Goal: Task Accomplishment & Management: Use online tool/utility

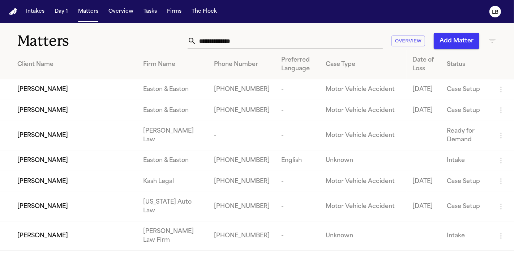
click at [214, 48] on input "text" at bounding box center [289, 41] width 187 height 16
click at [214, 43] on input "text" at bounding box center [289, 41] width 187 height 16
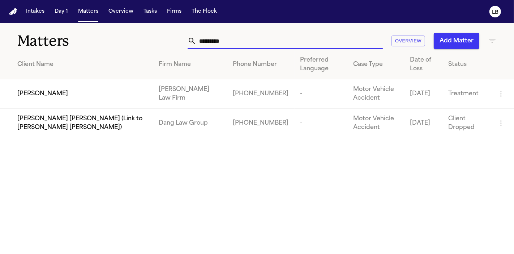
type input "*********"
click at [121, 99] on td "[PERSON_NAME]" at bounding box center [76, 93] width 153 height 29
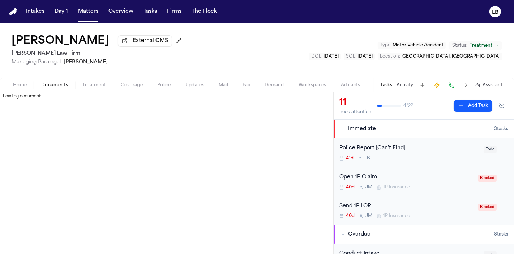
click at [64, 85] on span "Documents" at bounding box center [54, 85] width 27 height 6
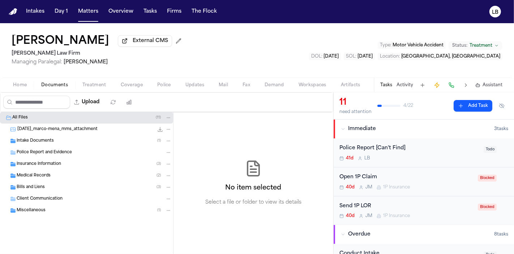
click at [29, 139] on span "Intake Documents" at bounding box center [35, 141] width 37 height 6
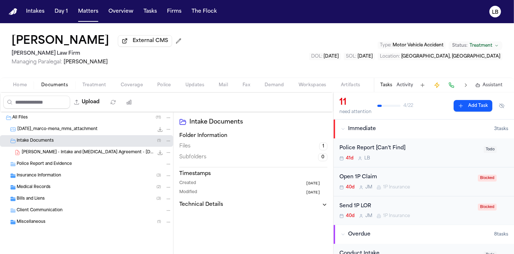
click at [85, 149] on span "M. Mena - Intake and Retainer Agreement - 8.25.25" at bounding box center [88, 152] width 132 height 6
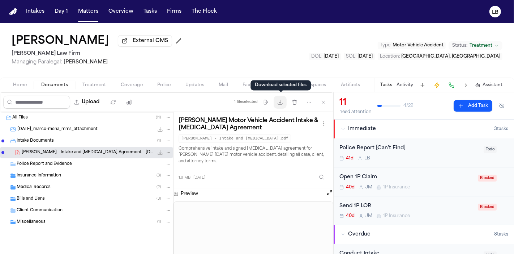
click at [282, 102] on icon "button" at bounding box center [280, 102] width 6 height 6
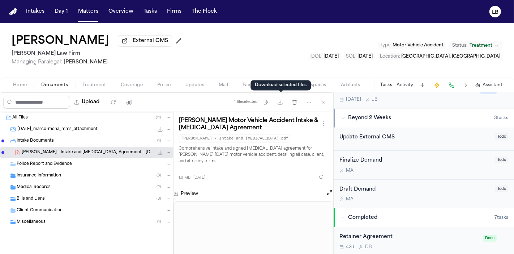
scroll to position [586, 0]
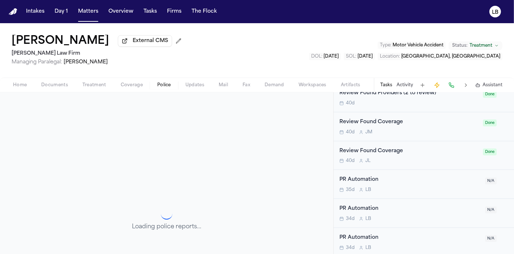
click at [164, 84] on span "Police" at bounding box center [164, 85] width 14 height 6
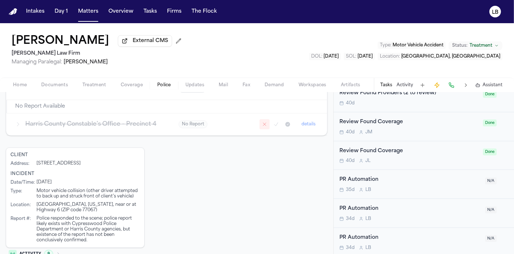
scroll to position [244, 0]
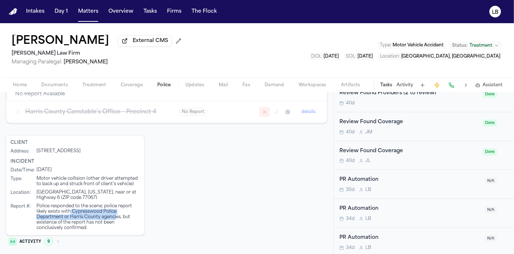
drag, startPoint x: 116, startPoint y: 214, endPoint x: 71, endPoint y: 209, distance: 45.5
click at [71, 209] on div "Police responded to the scene; police report likely exists with Cypresswood Pol…" at bounding box center [88, 216] width 103 height 27
copy div "Cypresswood Police Department or Harris County agenci"
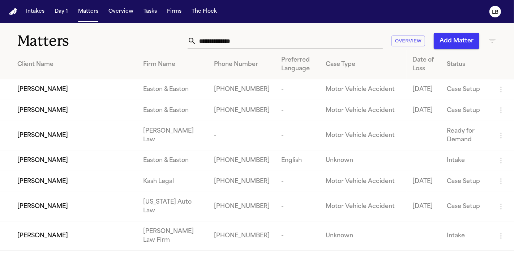
click at [268, 38] on input "text" at bounding box center [289, 41] width 187 height 16
paste input "******"
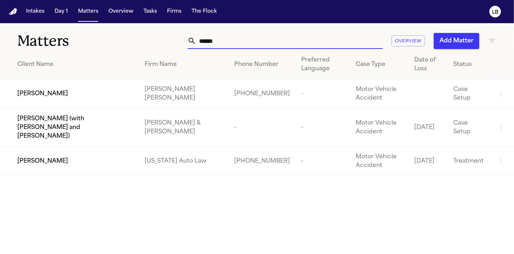
type input "******"
click at [133, 157] on div "[PERSON_NAME]" at bounding box center [75, 161] width 116 height 9
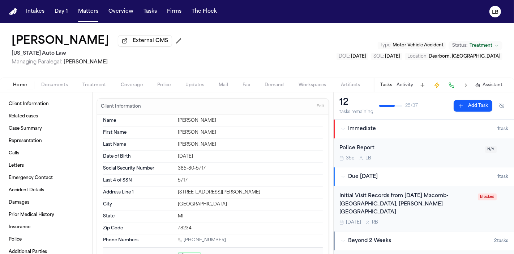
click at [62, 81] on button "Documents" at bounding box center [54, 85] width 41 height 9
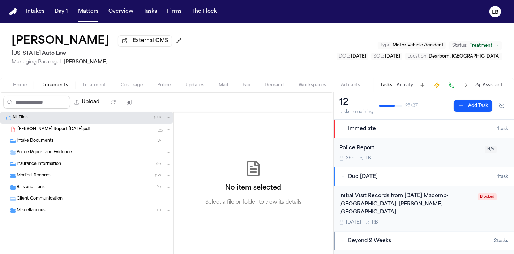
click at [249, 86] on span "Fax" at bounding box center [247, 85] width 8 height 6
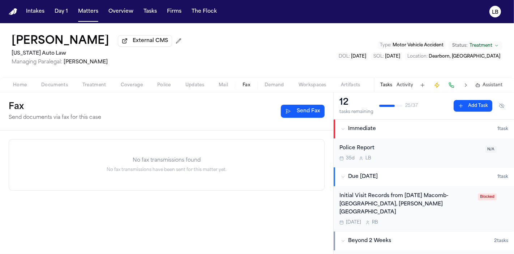
click at [214, 85] on button "Mail" at bounding box center [224, 85] width 24 height 9
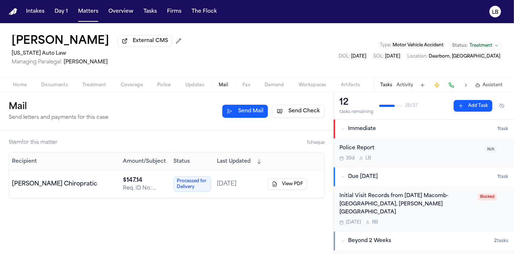
click at [206, 82] on button "Updates" at bounding box center [194, 85] width 33 height 9
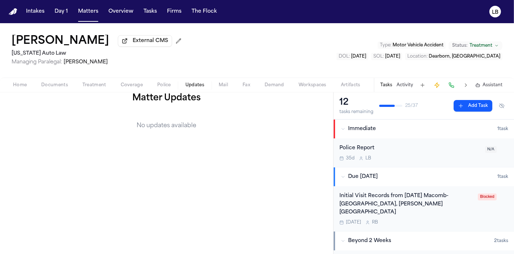
click at [232, 81] on button "Mail" at bounding box center [224, 85] width 24 height 9
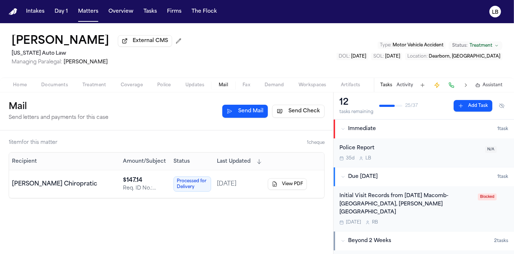
click at [404, 84] on button "Activity" at bounding box center [405, 85] width 17 height 6
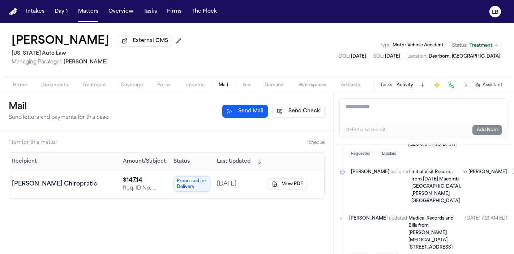
scroll to position [80, 0]
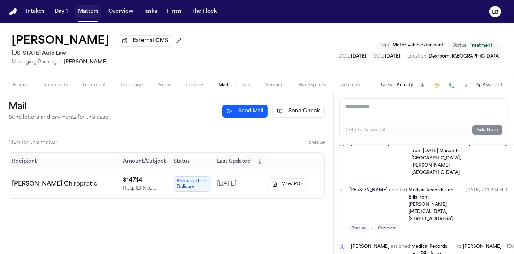
click at [97, 13] on button "Matters" at bounding box center [88, 11] width 26 height 13
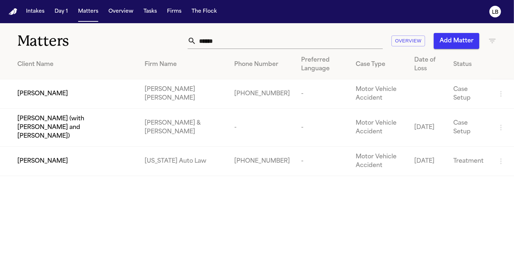
click at [246, 35] on input "******" at bounding box center [289, 41] width 187 height 16
paste input "*"
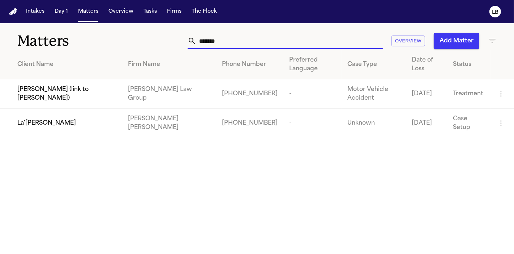
type input "*******"
click at [81, 122] on div "La'[PERSON_NAME]" at bounding box center [66, 123] width 99 height 9
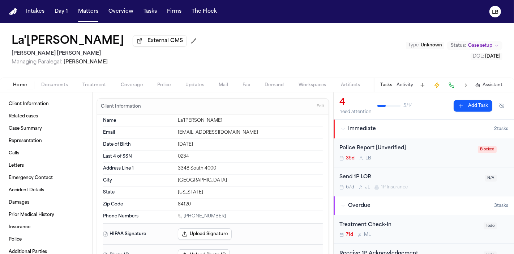
click at [57, 87] on span "Documents" at bounding box center [54, 85] width 27 height 6
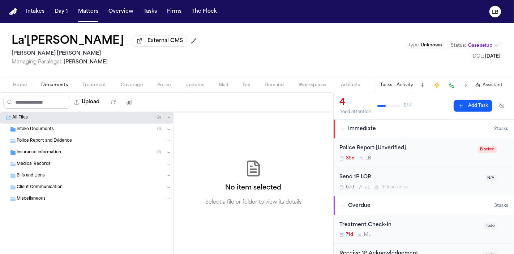
click at [51, 125] on div "Intake Documents ( 1 )" at bounding box center [86, 129] width 173 height 12
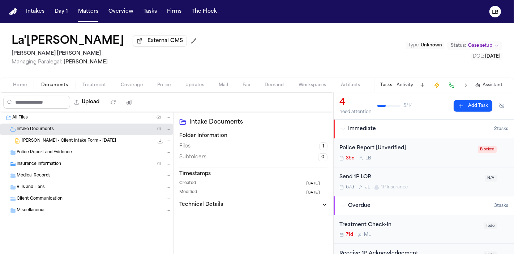
click at [64, 165] on div "Insurance Information ( 1 )" at bounding box center [94, 164] width 155 height 7
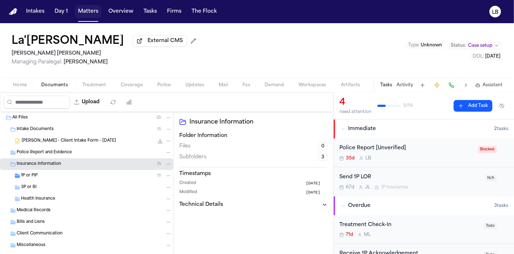
click at [84, 14] on button "Matters" at bounding box center [88, 11] width 26 height 13
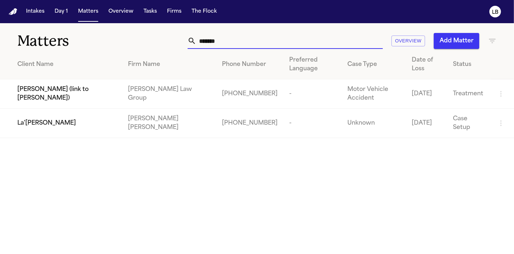
click at [230, 43] on input "*******" at bounding box center [289, 41] width 187 height 16
paste input "text"
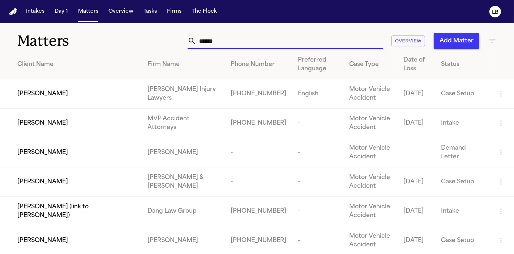
type input "*****"
click at [30, 99] on td "[PERSON_NAME]" at bounding box center [71, 93] width 142 height 29
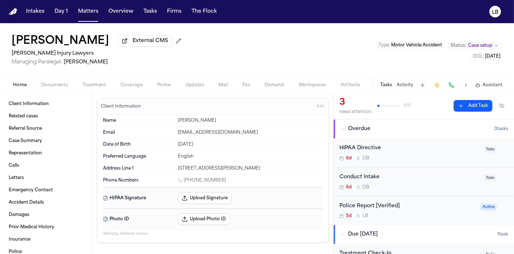
click at [227, 88] on button "Mail" at bounding box center [224, 85] width 24 height 9
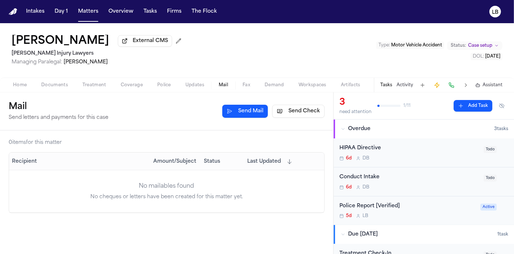
click at [298, 110] on button "Send Check" at bounding box center [298, 111] width 52 height 13
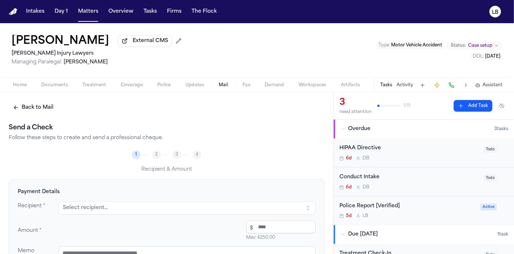
click at [165, 216] on div "Recipient * Select recipient... Amount * $ Max: $ 250.00 Memo Options Include r…" at bounding box center [167, 241] width 298 height 81
click at [156, 205] on button "Select recipient..." at bounding box center [186, 207] width 257 height 13
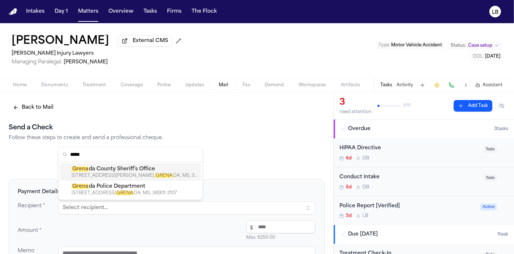
type input "*****"
click at [156, 172] on div "Grena da County Sheriff’s Office" at bounding box center [135, 168] width 127 height 7
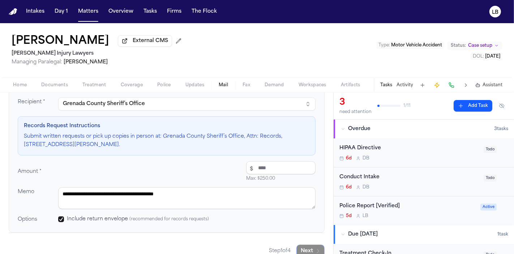
scroll to position [114, 0]
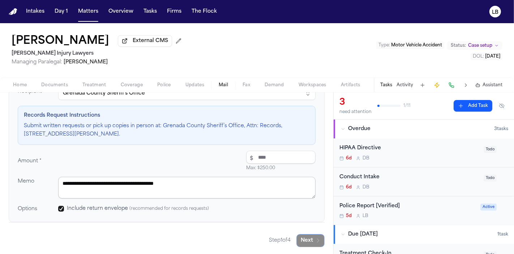
click at [197, 182] on textarea "**********" at bounding box center [186, 187] width 257 height 22
paste textarea "**********"
type textarea "**********"
click at [271, 156] on input "number" at bounding box center [280, 156] width 69 height 13
type input "*****"
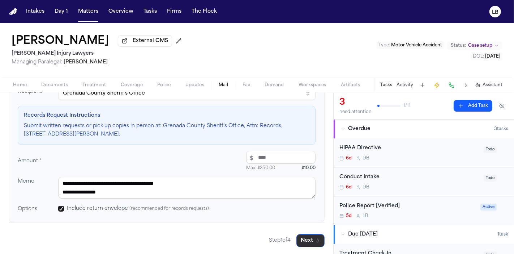
click at [301, 234] on button "Next" at bounding box center [311, 240] width 28 height 13
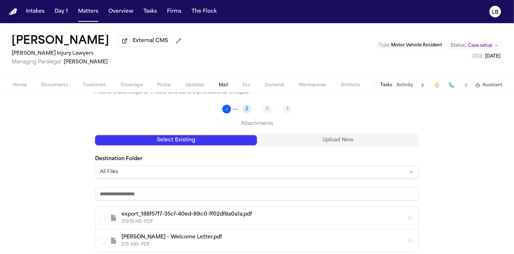
scroll to position [0, 0]
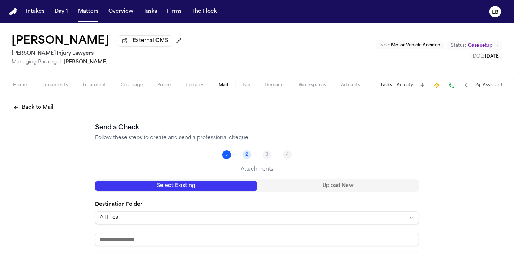
click at [300, 187] on button "Upload New" at bounding box center [338, 185] width 162 height 10
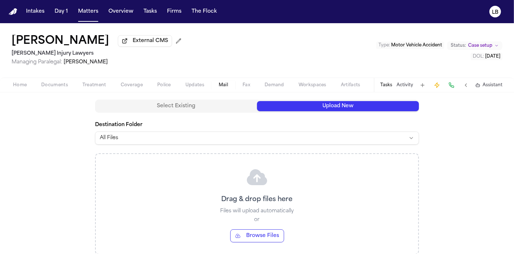
scroll to position [112, 0]
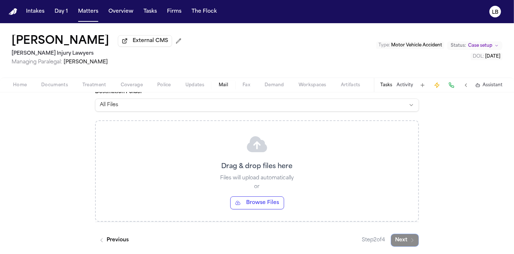
click at [272, 200] on button "Browse Files" at bounding box center [257, 202] width 54 height 13
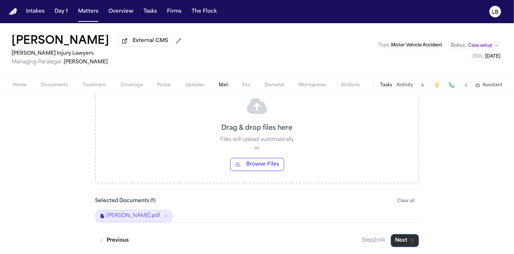
click at [403, 239] on button "Next" at bounding box center [405, 240] width 28 height 13
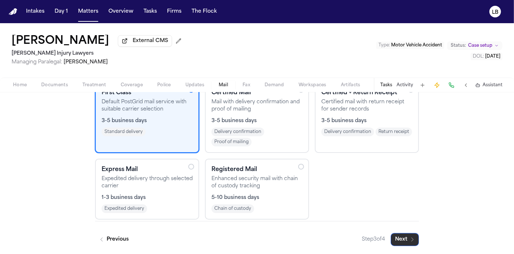
click at [403, 239] on button "Next" at bounding box center [405, 239] width 28 height 13
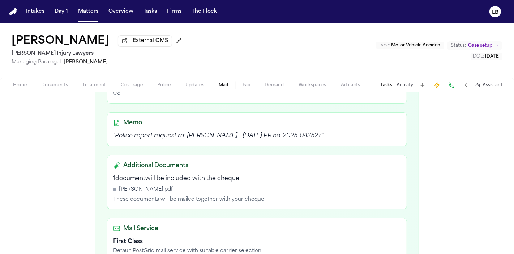
scroll to position [306, 0]
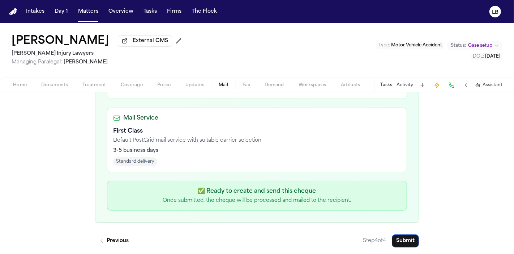
click at [403, 239] on button "Submit" at bounding box center [405, 240] width 27 height 13
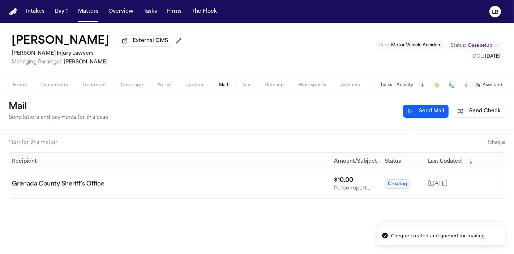
click at [406, 80] on div "Tasks Activity Assistant" at bounding box center [441, 85] width 135 height 14
click at [407, 82] on button "Activity" at bounding box center [405, 85] width 17 height 6
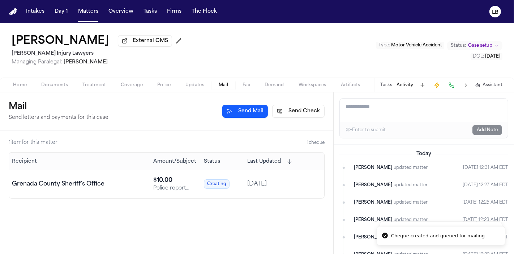
click at [407, 110] on textarea "Add a note to this matter" at bounding box center [424, 109] width 168 height 23
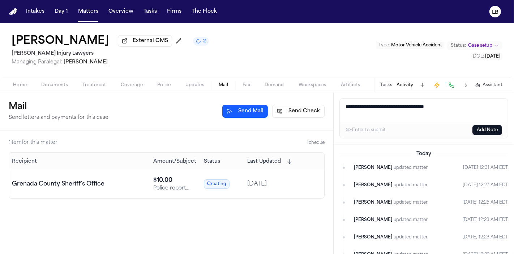
type textarea "**********"
click at [497, 129] on button "Add Note" at bounding box center [488, 130] width 30 height 10
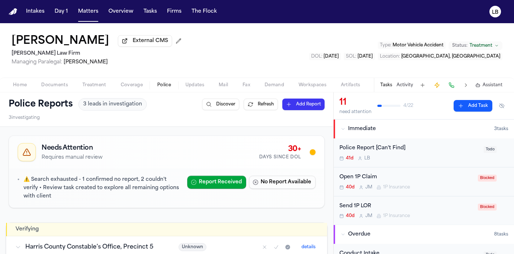
click at [89, 18] on nav "Intakes Day 1 Matters Overview Tasks Firms The Flock LB" at bounding box center [257, 11] width 514 height 23
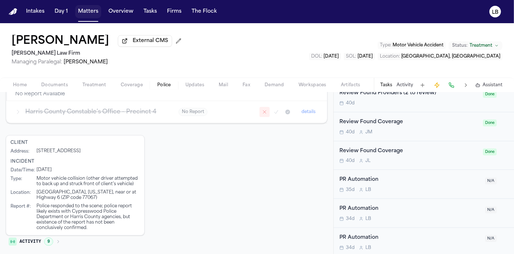
click at [89, 10] on button "Matters" at bounding box center [88, 11] width 26 height 13
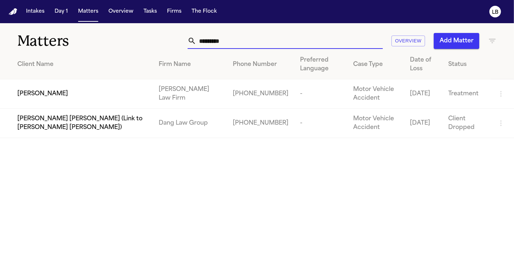
drag, startPoint x: 257, startPoint y: 37, endPoint x: 116, endPoint y: 43, distance: 141.2
click at [116, 43] on div "Matters ********* Overview Add Matter" at bounding box center [257, 36] width 514 height 27
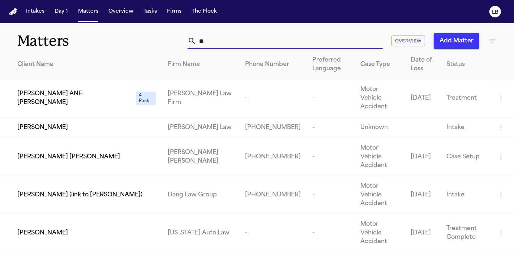
type input "*"
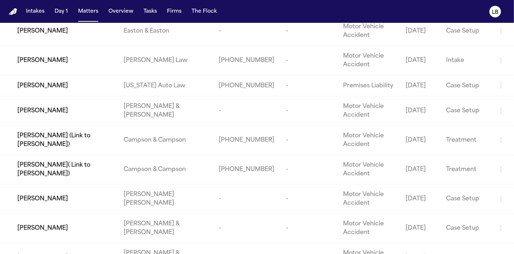
scroll to position [518, 0]
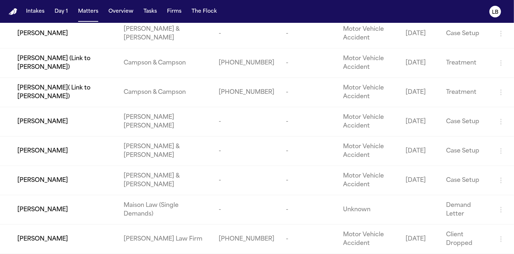
click at [86, 4] on nav "Intakes Day 1 Matters Overview Tasks Firms The Flock LB" at bounding box center [257, 11] width 514 height 23
click at [87, 10] on button "Matters" at bounding box center [88, 11] width 26 height 13
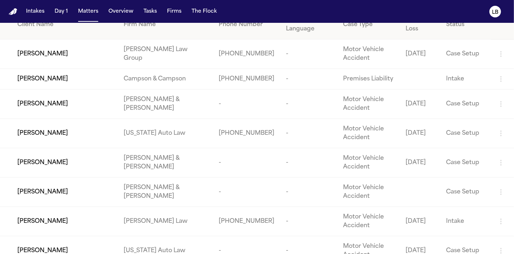
scroll to position [0, 0]
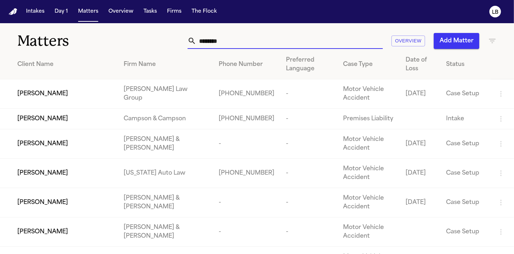
drag, startPoint x: 266, startPoint y: 39, endPoint x: 194, endPoint y: 27, distance: 73.3
click at [194, 27] on div "Matters ******** Overview Add Matter" at bounding box center [257, 36] width 514 height 27
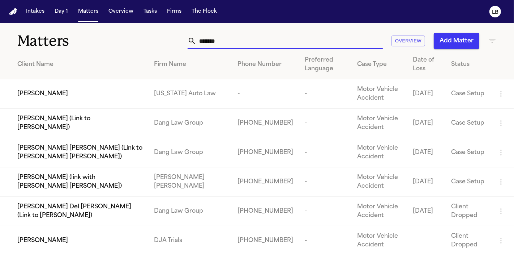
type input "*******"
click at [54, 95] on span "[PERSON_NAME]" at bounding box center [42, 93] width 51 height 9
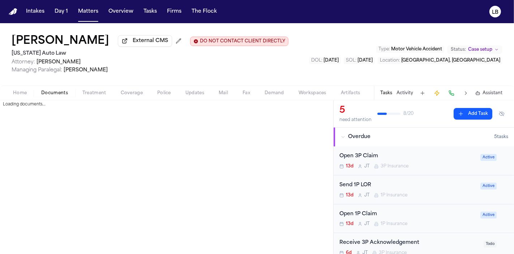
click at [63, 95] on span "Documents" at bounding box center [54, 93] width 27 height 6
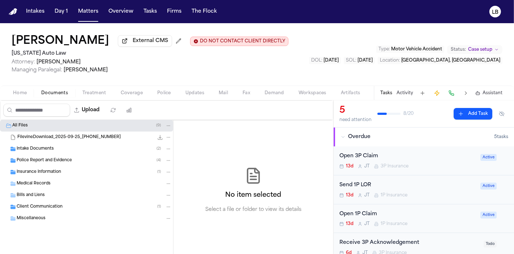
click at [55, 160] on span "Police Report and Evidence" at bounding box center [44, 160] width 55 height 6
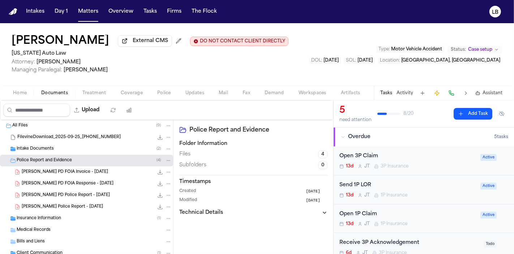
click at [103, 195] on span "D. Lewis - Jackson PD Police Report - 9.6.25" at bounding box center [66, 195] width 88 height 6
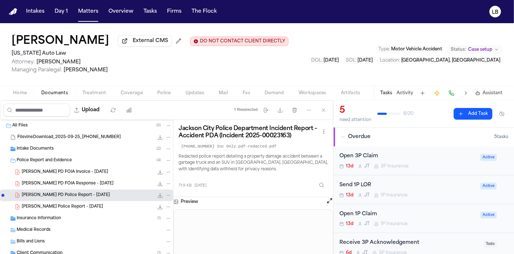
click at [103, 207] on div "D. Lewis - Jackson Police Report - 9.6.25 1.1 MB • PDF" at bounding box center [97, 206] width 150 height 7
